Goal: Task Accomplishment & Management: Manage account settings

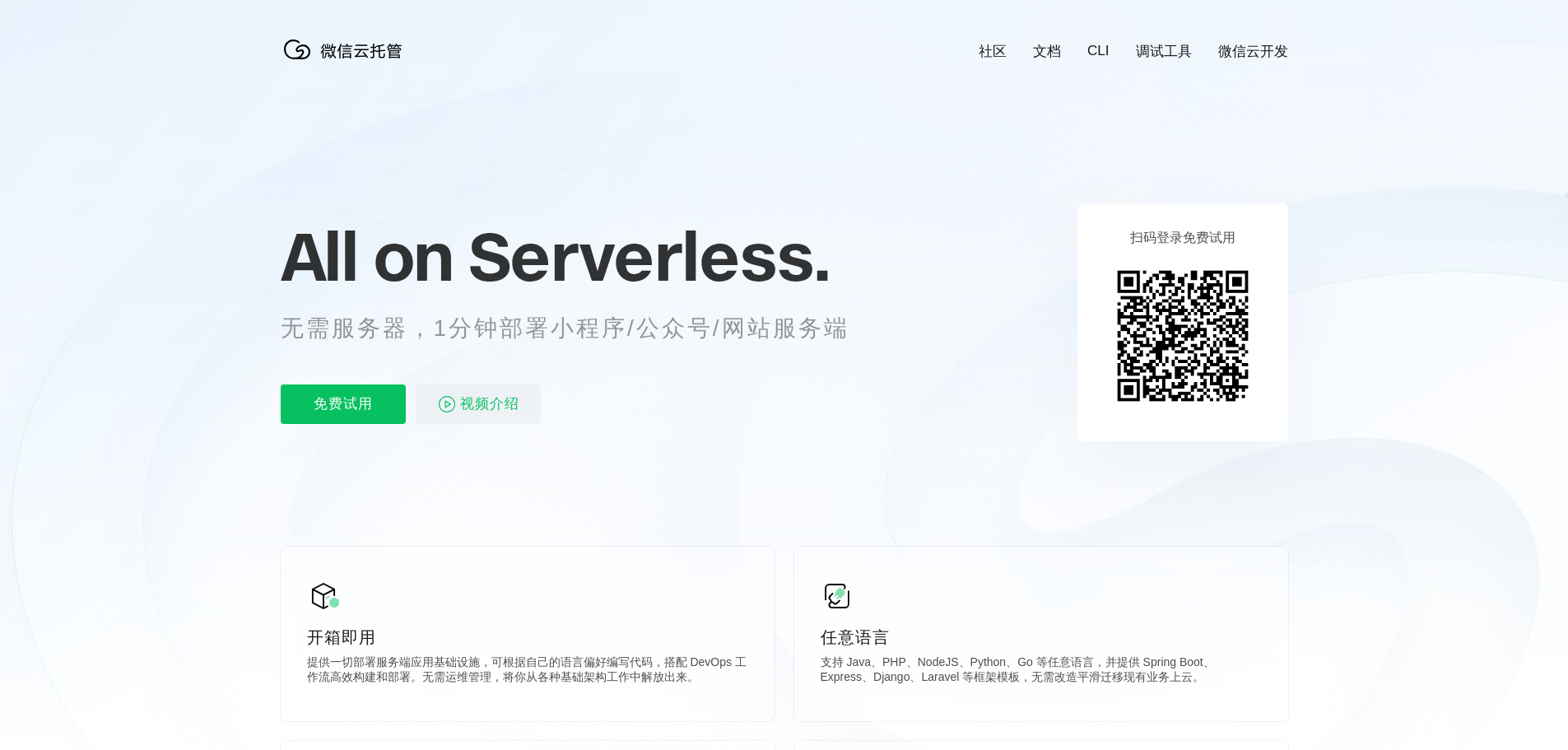
scroll to position [0, 2928]
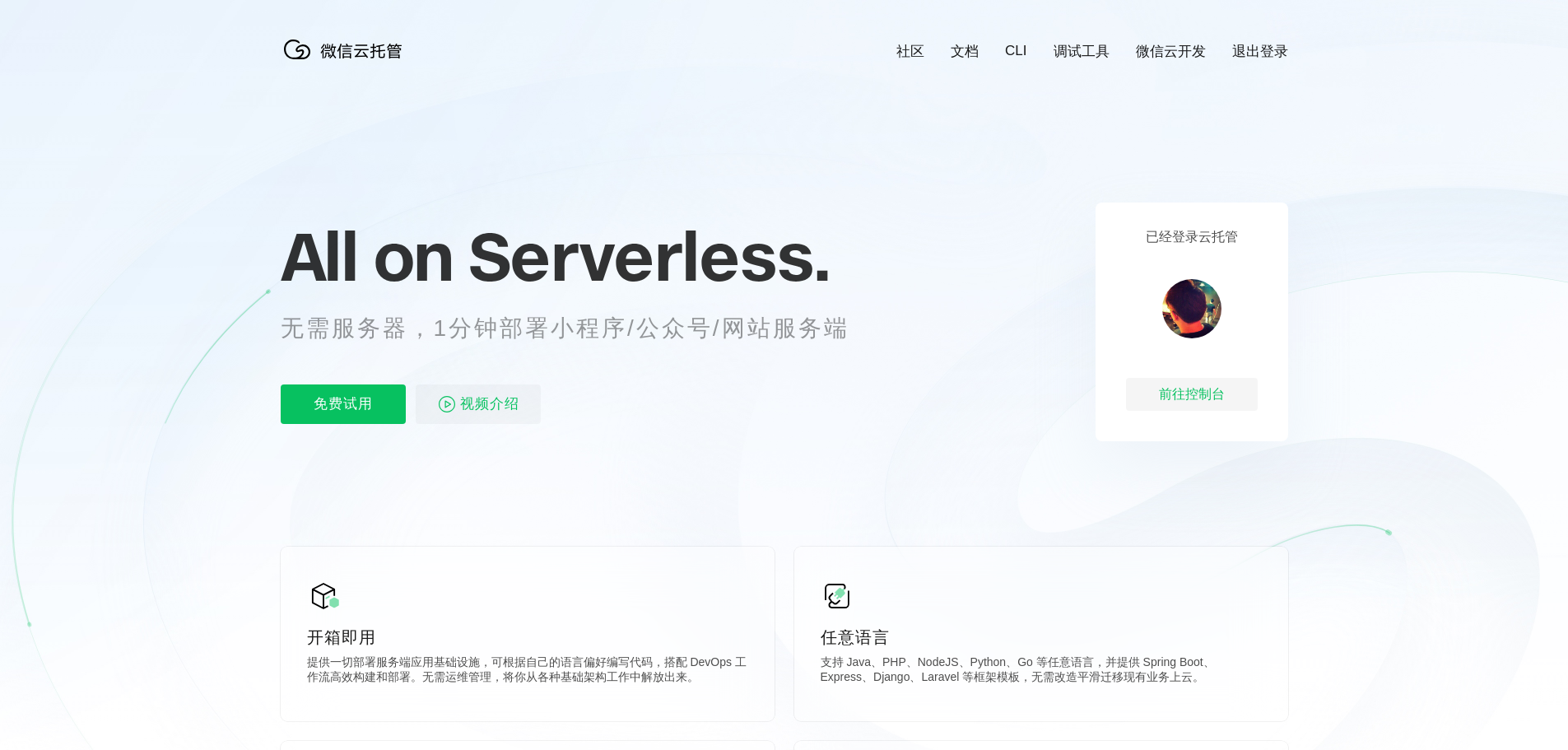
scroll to position [0, 2928]
click at [1246, 47] on link "退出登录" at bounding box center [1261, 51] width 56 height 19
